Goal: Information Seeking & Learning: Learn about a topic

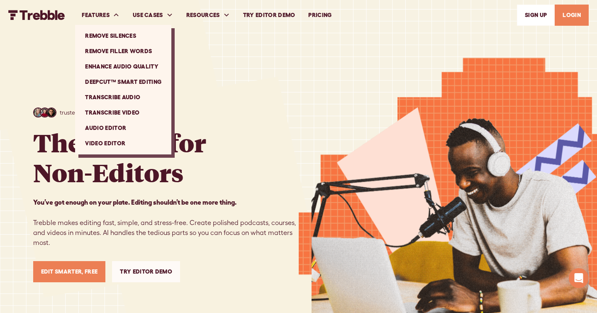
click at [127, 68] on link "Enhance Audio Quality" at bounding box center [123, 66] width 90 height 15
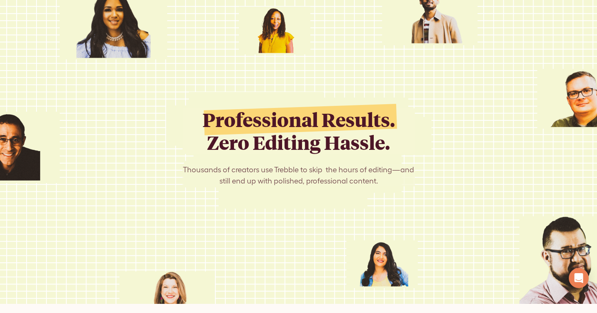
scroll to position [903, 0]
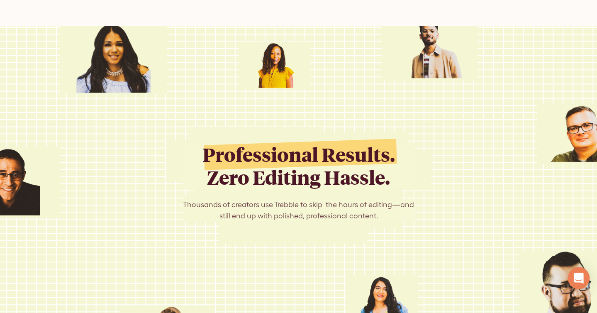
click at [584, 275] on div "Open Intercom Messenger" at bounding box center [579, 278] width 22 height 22
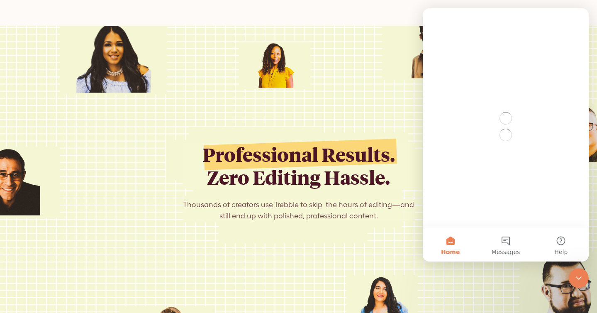
scroll to position [0, 0]
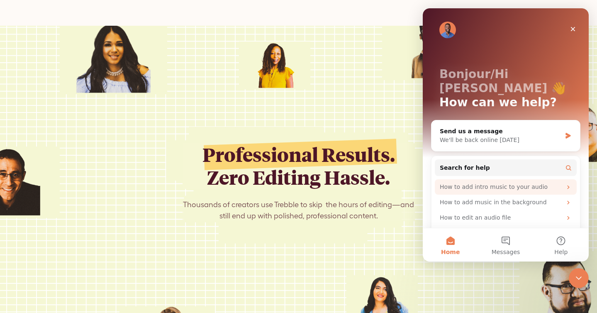
click at [498, 183] on div "How to add intro music to your audio" at bounding box center [501, 187] width 122 height 9
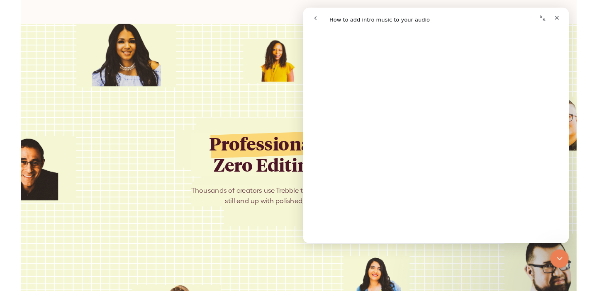
scroll to position [881, 0]
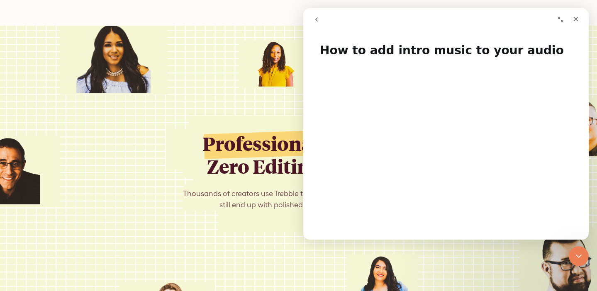
click at [312, 20] on button "go back" at bounding box center [317, 20] width 16 height 16
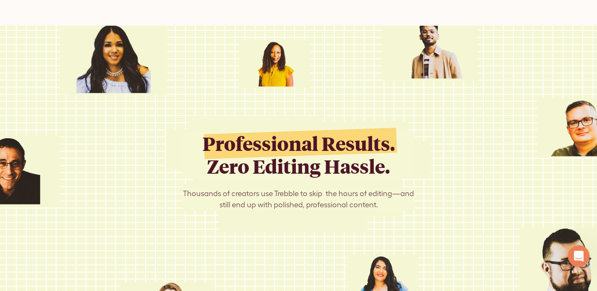
click at [576, 253] on icon "Open Intercom Messenger" at bounding box center [578, 256] width 14 height 14
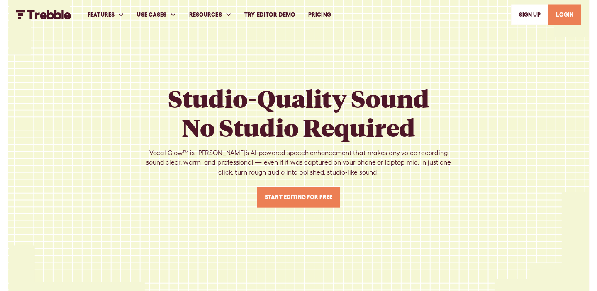
scroll to position [881, 0]
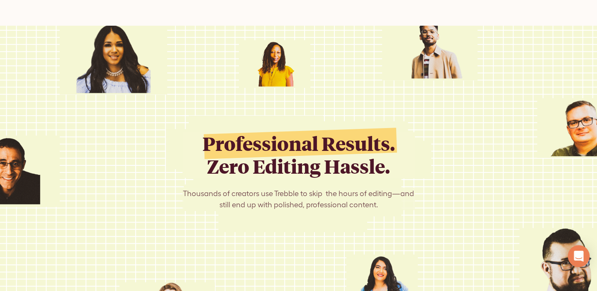
click at [581, 258] on icon "Open Intercom Messenger" at bounding box center [579, 256] width 11 height 11
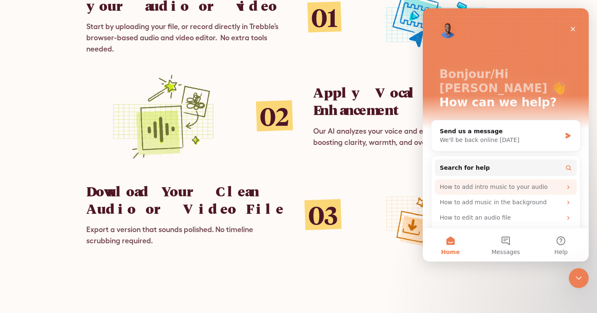
scroll to position [7, 0]
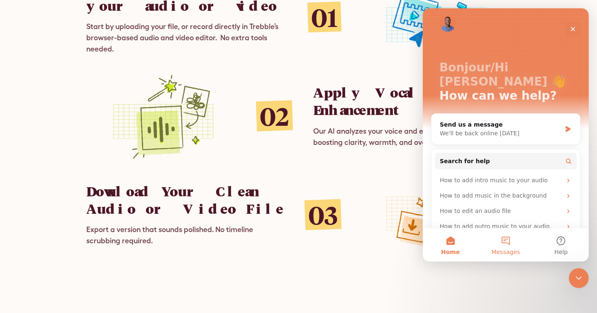
click at [507, 246] on button "Messages" at bounding box center [505, 244] width 55 height 33
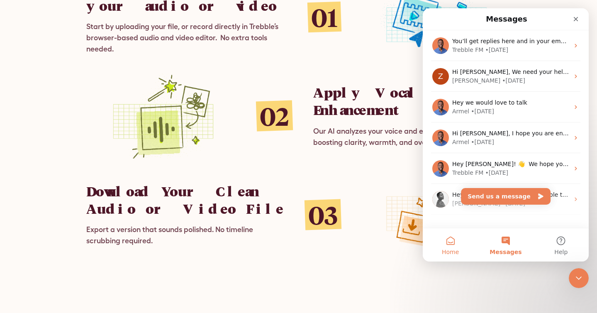
click at [448, 247] on button "Home" at bounding box center [450, 244] width 55 height 33
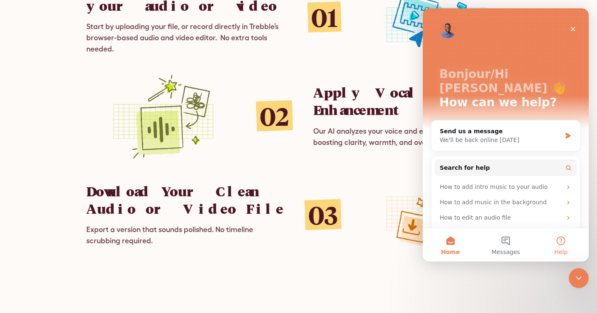
click at [560, 239] on button "Help" at bounding box center [561, 244] width 55 height 33
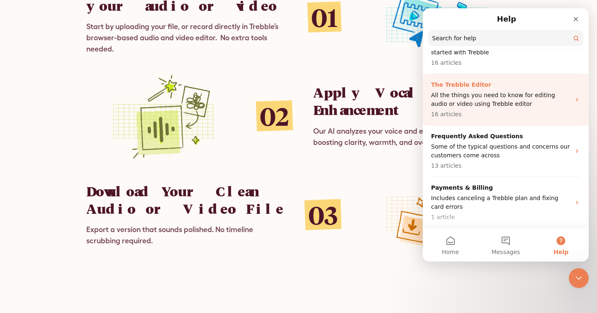
scroll to position [0, 0]
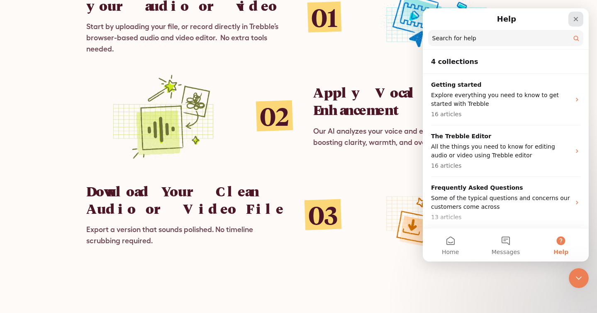
click at [575, 19] on icon "Close" at bounding box center [576, 19] width 7 height 7
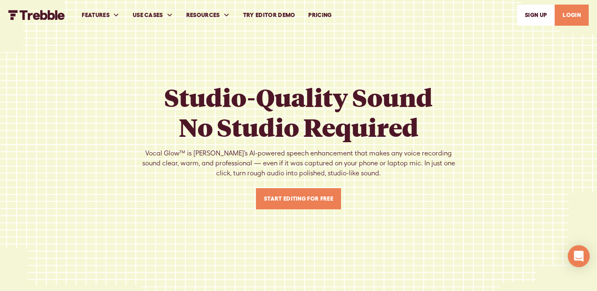
click at [583, 259] on icon "Open Intercom Messenger" at bounding box center [579, 256] width 10 height 11
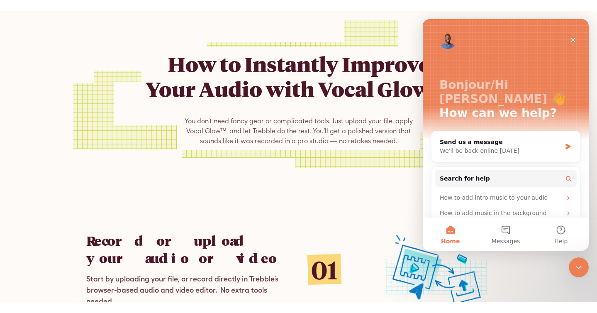
scroll to position [363, 0]
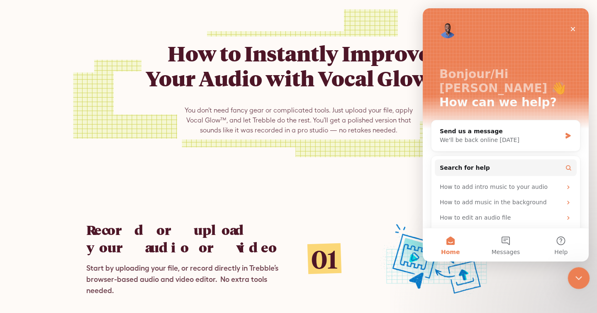
click at [570, 273] on div "Close Intercom Messenger" at bounding box center [578, 277] width 20 height 20
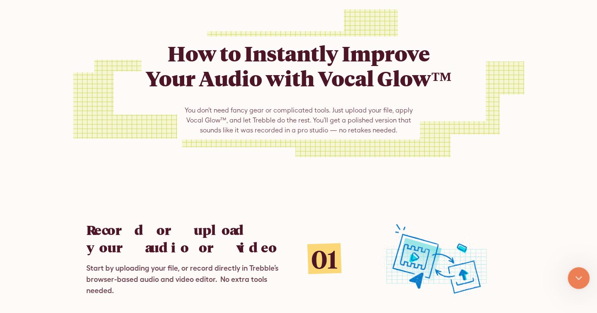
scroll to position [0, 0]
click at [570, 273] on div "Open Intercom Messenger" at bounding box center [577, 276] width 27 height 27
